Goal: Information Seeking & Learning: Find specific page/section

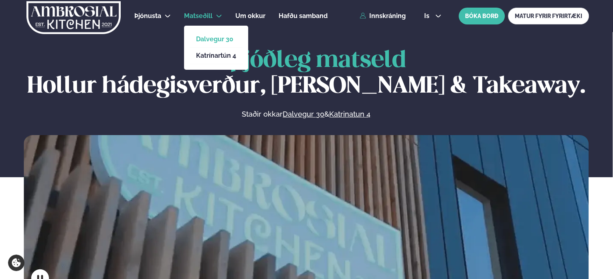
click at [207, 39] on link "Dalvegur 30" at bounding box center [216, 39] width 40 height 6
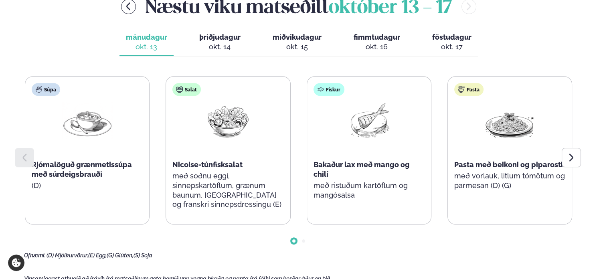
scroll to position [358, 0]
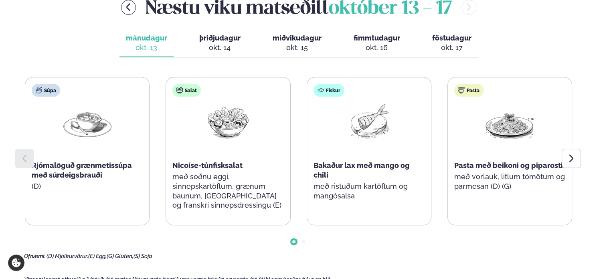
click at [452, 34] on span "föstudagur" at bounding box center [452, 38] width 39 height 8
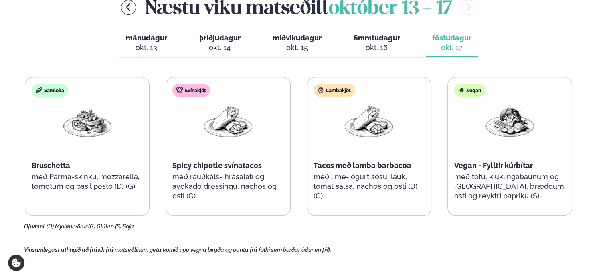
click at [150, 34] on span "mánudagur" at bounding box center [146, 38] width 41 height 8
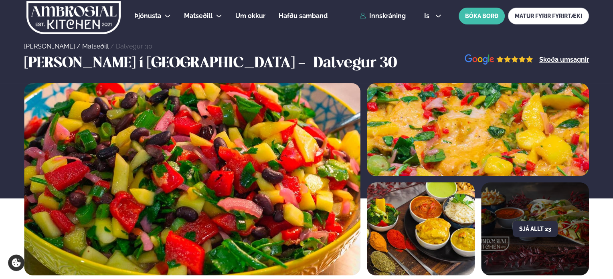
scroll to position [0, 0]
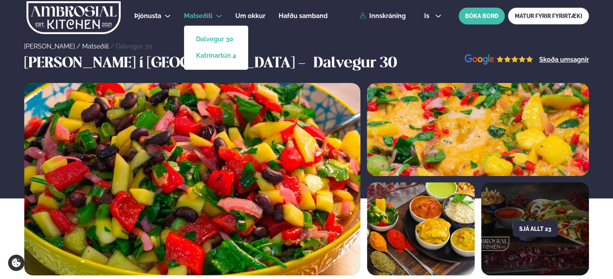
click at [214, 54] on link "Katrínartún 4" at bounding box center [216, 56] width 40 height 6
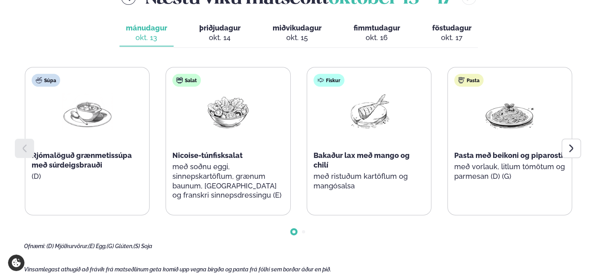
scroll to position [369, 0]
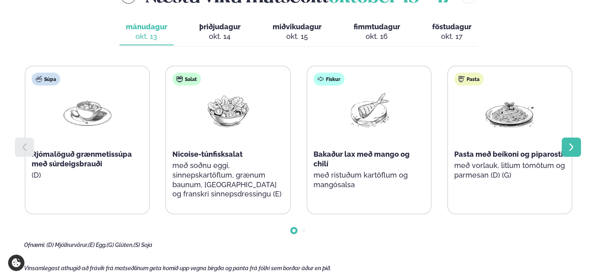
click at [575, 142] on icon at bounding box center [572, 147] width 10 height 10
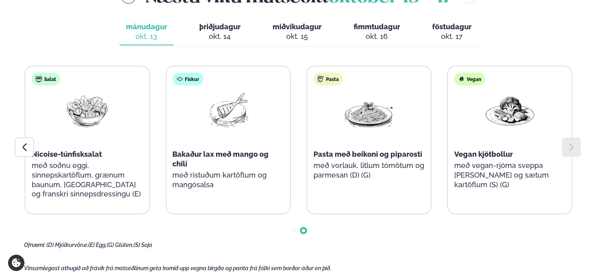
click at [220, 22] on span "þriðjudagur" at bounding box center [219, 26] width 41 height 8
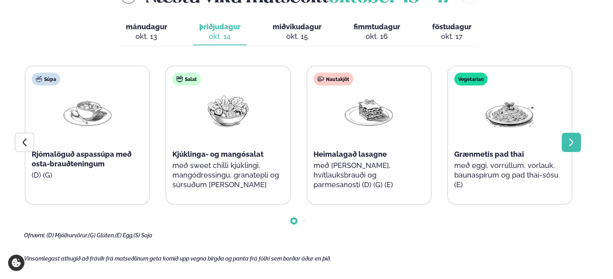
click at [570, 138] on icon at bounding box center [572, 143] width 10 height 10
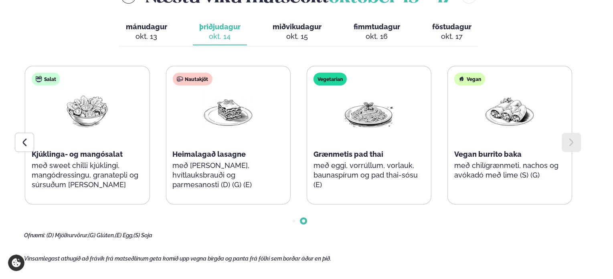
click at [453, 22] on span "föstudagur" at bounding box center [452, 26] width 39 height 8
